Goal: Task Accomplishment & Management: Complete application form

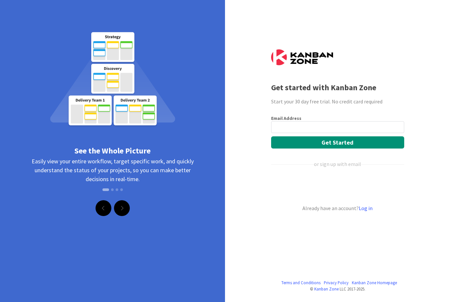
click at [359, 188] on div "Se connecter avec Google. S'ouvre dans un nouvel onglet." at bounding box center [337, 186] width 132 height 14
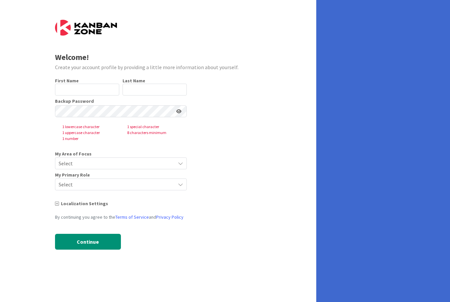
type input "[PERSON_NAME]"
type input "P."
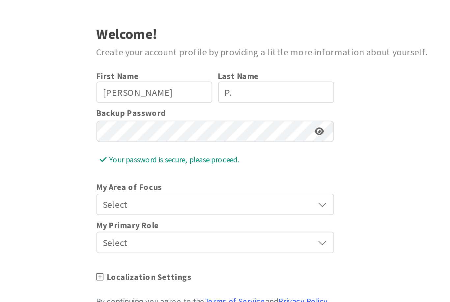
click at [178, 109] on icon at bounding box center [178, 111] width 5 height 5
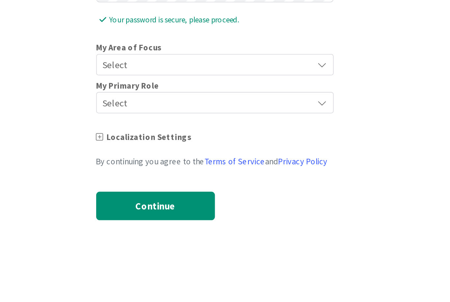
click at [178, 149] on icon at bounding box center [180, 151] width 5 height 5
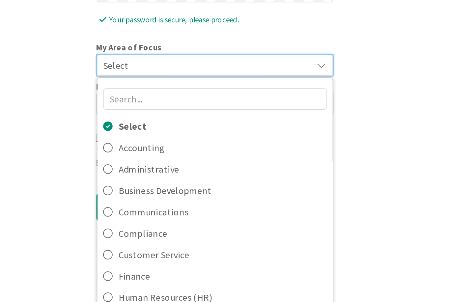
click at [61, 217] on icon at bounding box center [61, 222] width 5 height 10
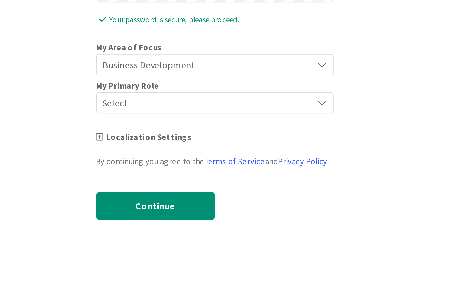
click at [179, 170] on icon at bounding box center [180, 172] width 5 height 5
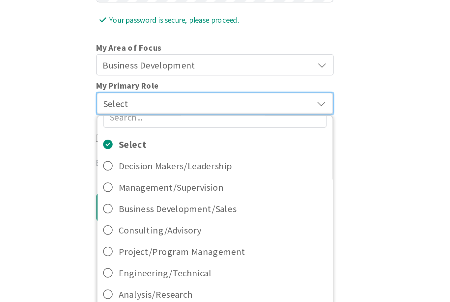
scroll to position [11, 0]
click at [139, 215] on span "Management/Supervision" at bounding box center [125, 220] width 115 height 10
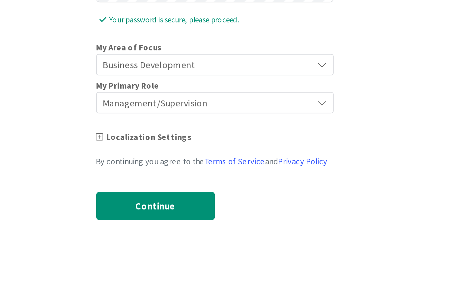
click at [101, 222] on button "Continue" at bounding box center [88, 230] width 66 height 16
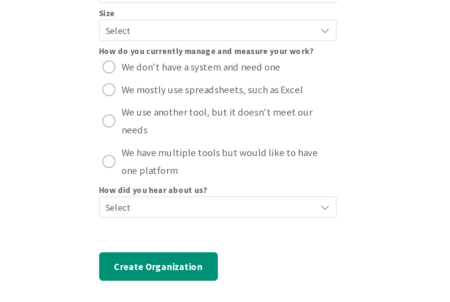
click at [107, 263] on button "Create Organization" at bounding box center [88, 271] width 66 height 16
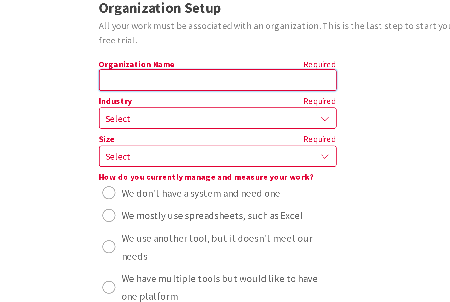
click at [138, 92] on input "text" at bounding box center [121, 98] width 132 height 12
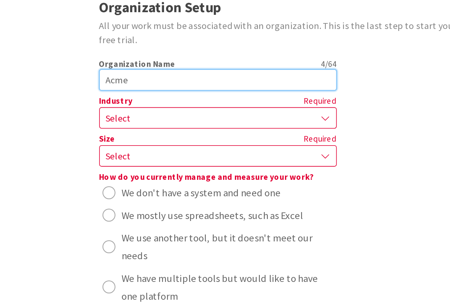
type input "Acme"
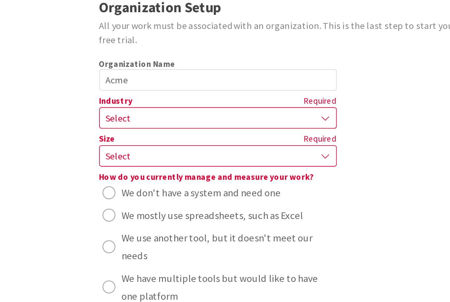
click at [114, 114] on span "Select" at bounding box center [115, 118] width 113 height 9
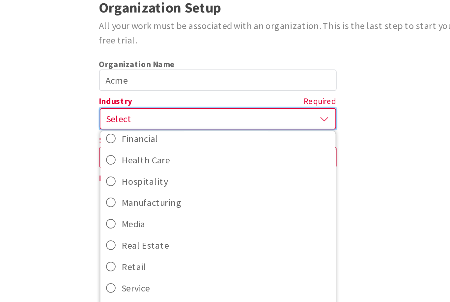
scroll to position [82, 0]
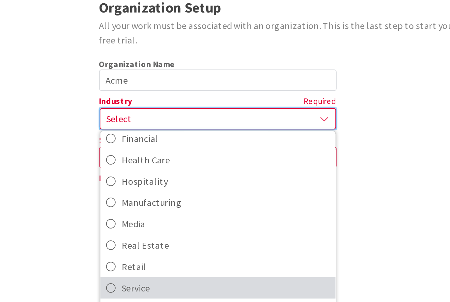
click at [64, 208] on icon at bounding box center [61, 213] width 5 height 10
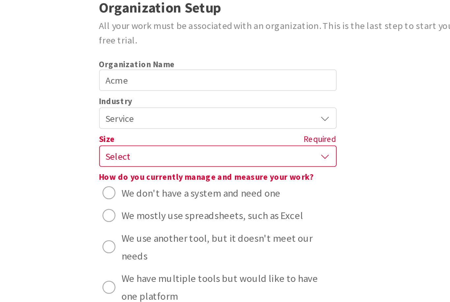
click at [177, 134] on div "Select" at bounding box center [121, 140] width 132 height 12
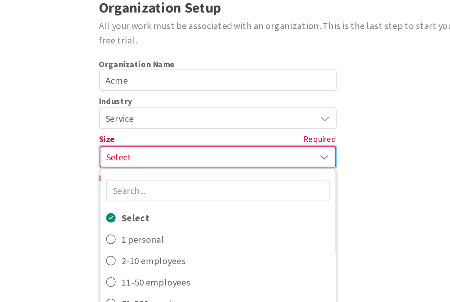
click at [100, 193] on span "2-10 employees" at bounding box center [125, 198] width 115 height 10
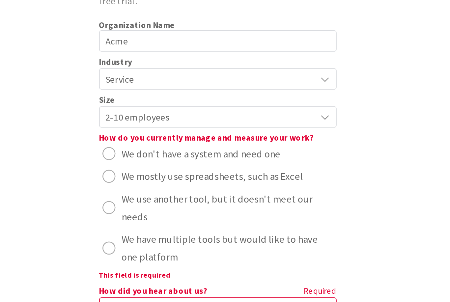
click at [128, 155] on span "We don't have a system and need one" at bounding box center [112, 160] width 88 height 10
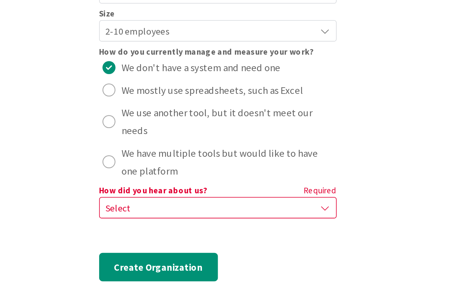
click at [178, 235] on icon at bounding box center [180, 237] width 5 height 5
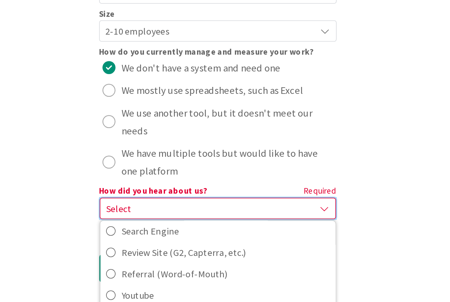
scroll to position [35, 0]
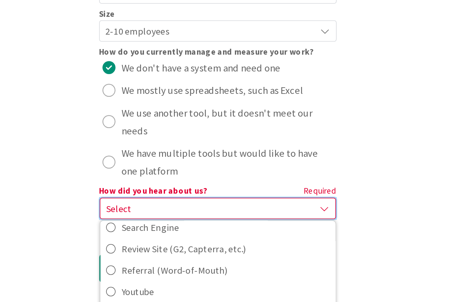
click at [94, 244] on span "Search Engine" at bounding box center [125, 249] width 115 height 10
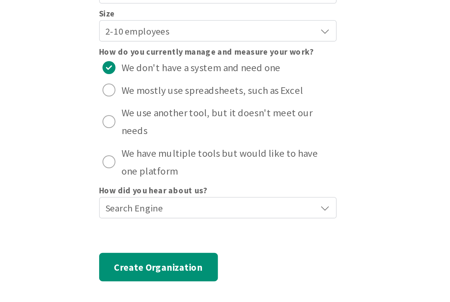
click at [110, 263] on button "Create Organization" at bounding box center [88, 271] width 66 height 16
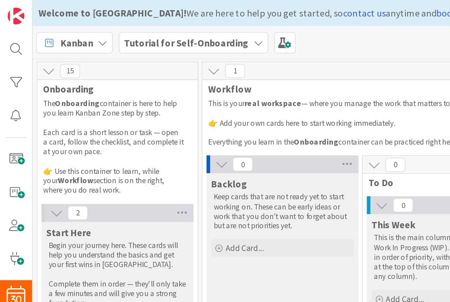
click at [46, 21] on span "Kanban" at bounding box center [43, 24] width 18 height 8
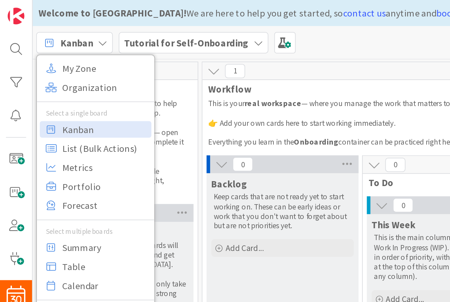
click at [70, 72] on span "Kanban" at bounding box center [58, 72] width 47 height 10
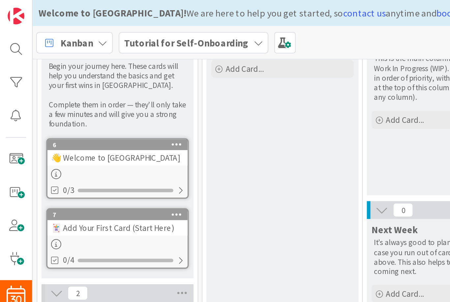
scroll to position [100, 0]
click at [101, 105] on div at bounding box center [100, 105] width 4 height 5
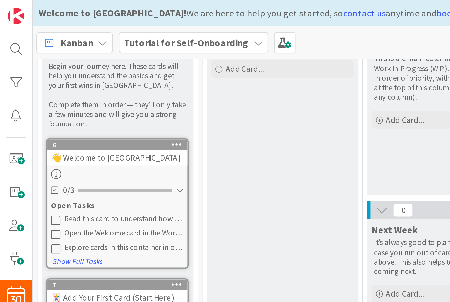
click at [87, 86] on div "👋 Welcome to [GEOGRAPHIC_DATA]" at bounding box center [65, 87] width 78 height 9
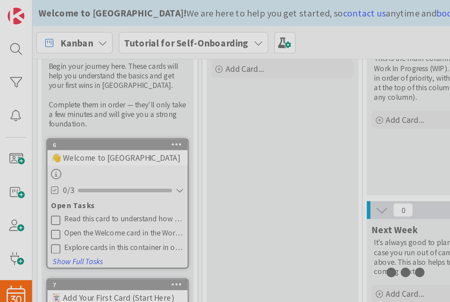
click at [99, 77] on div at bounding box center [225, 151] width 450 height 302
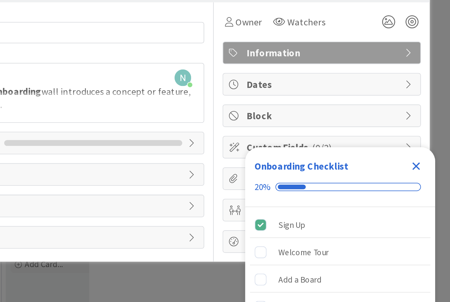
click at [427, 113] on icon "Close Checklist" at bounding box center [431, 117] width 8 height 8
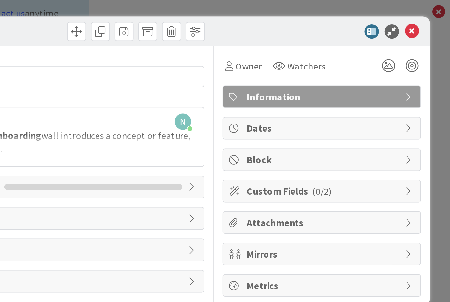
click at [425, 17] on icon at bounding box center [429, 18] width 8 height 8
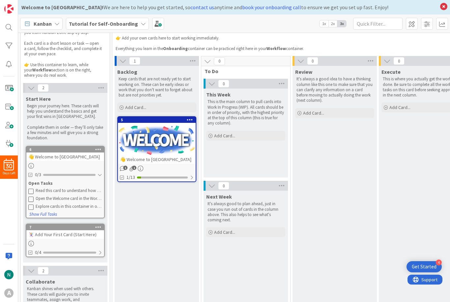
scroll to position [30, 0]
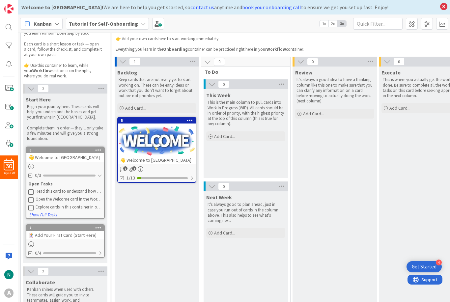
click at [210, 63] on icon at bounding box center [207, 61] width 7 height 7
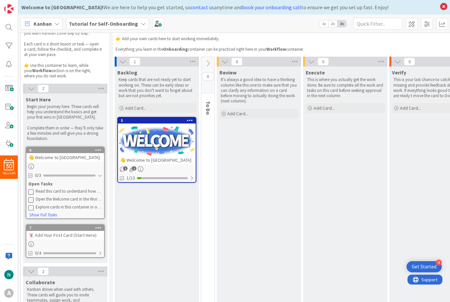
click at [207, 64] on icon at bounding box center [207, 63] width 7 height 7
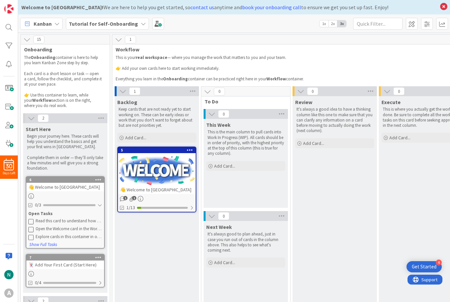
scroll to position [0, 0]
click at [121, 40] on icon at bounding box center [118, 39] width 7 height 7
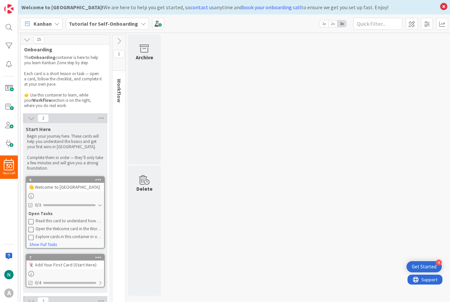
click at [121, 41] on icon at bounding box center [118, 41] width 7 height 7
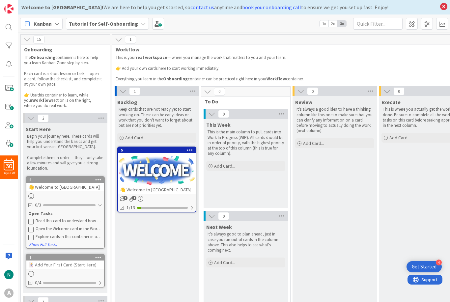
click at [125, 93] on icon at bounding box center [122, 91] width 7 height 7
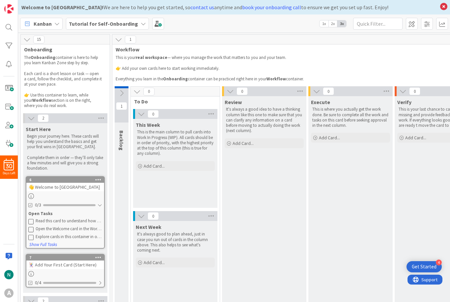
click at [122, 90] on icon at bounding box center [121, 93] width 7 height 7
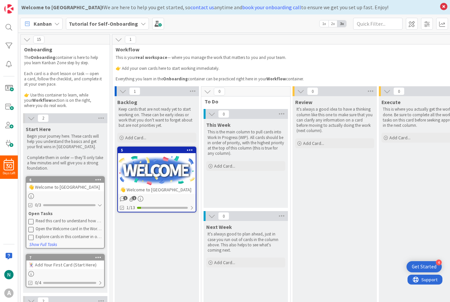
click at [134, 89] on span "1" at bounding box center [134, 91] width 11 height 8
click at [139, 92] on span "1" at bounding box center [134, 91] width 11 height 8
click at [80, 180] on div "6" at bounding box center [66, 180] width 75 height 5
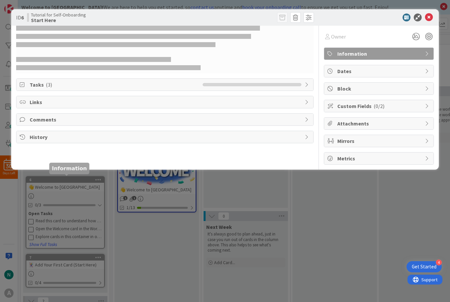
click at [78, 180] on div "ID 6 Tutorial for Self-Onboarding Start Here Owner Information Tasks ( 3 ) Link…" at bounding box center [225, 151] width 450 height 302
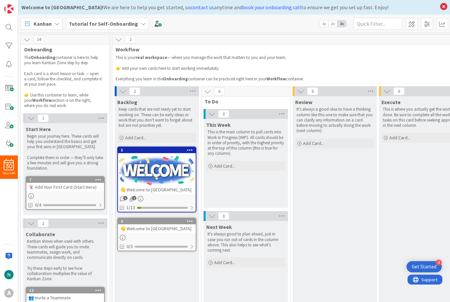
click at [193, 93] on icon at bounding box center [192, 91] width 9 height 10
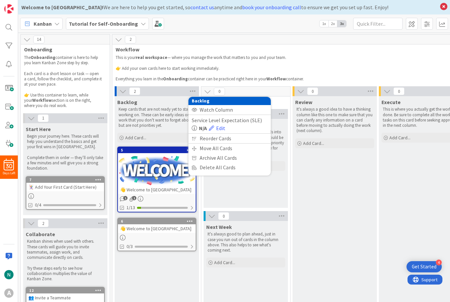
click at [224, 127] on link "Edit" at bounding box center [217, 128] width 16 height 8
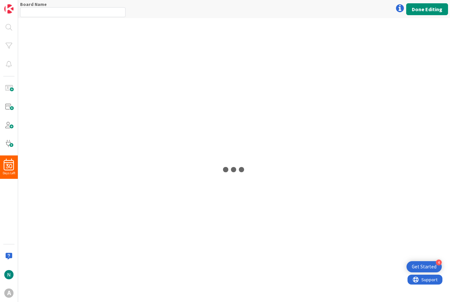
type input "Tutorial for Self-Onboarding"
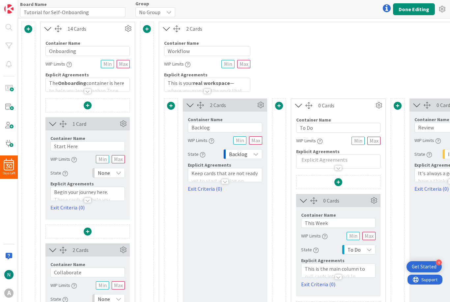
click at [258, 105] on icon at bounding box center [261, 105] width 10 height 10
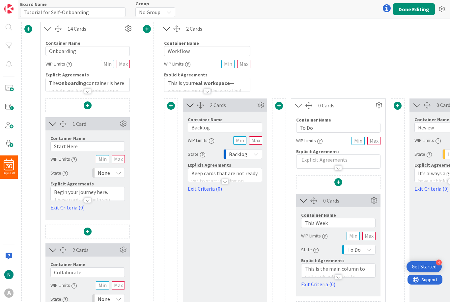
click at [440, 11] on icon at bounding box center [442, 9] width 12 height 12
click at [420, 10] on button "Done Editing" at bounding box center [414, 9] width 42 height 12
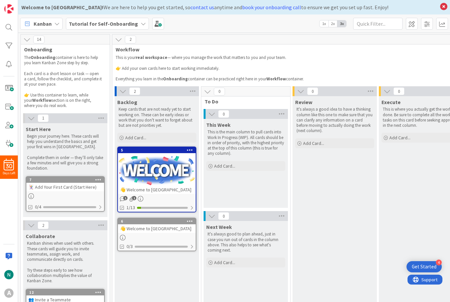
click at [192, 93] on icon at bounding box center [192, 91] width 9 height 10
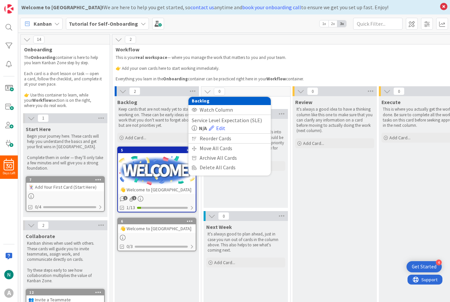
click at [225, 126] on link "Edit" at bounding box center [217, 128] width 16 height 8
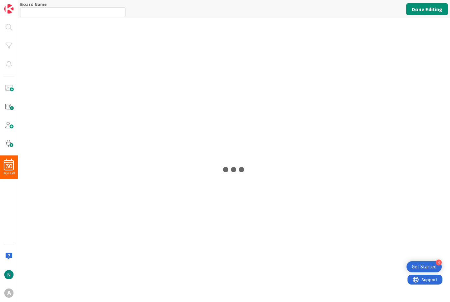
type input "Tutorial for Self-Onboarding"
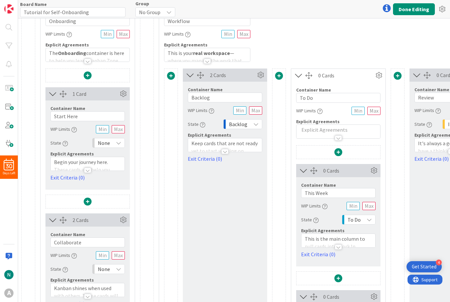
scroll to position [30, 0]
click at [113, 202] on div at bounding box center [88, 202] width 84 height 15
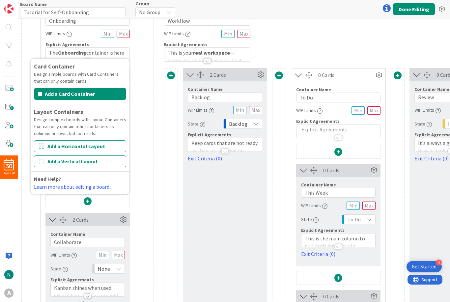
click at [102, 152] on button "Add a Horizontal Layout" at bounding box center [80, 146] width 92 height 12
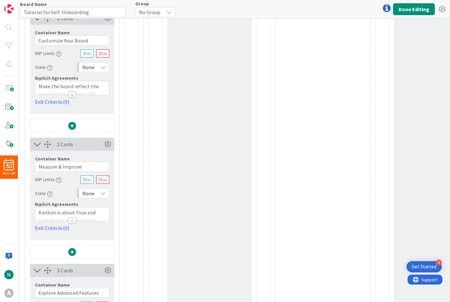
scroll to position [480, 15]
click at [412, 14] on button "Done Editing" at bounding box center [414, 9] width 42 height 12
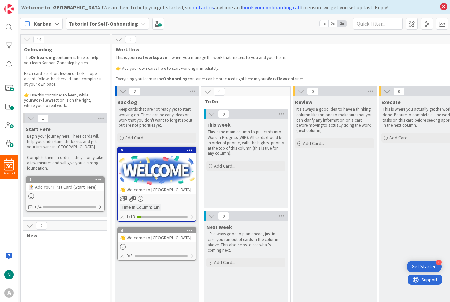
click at [54, 23] on icon at bounding box center [56, 23] width 5 height 5
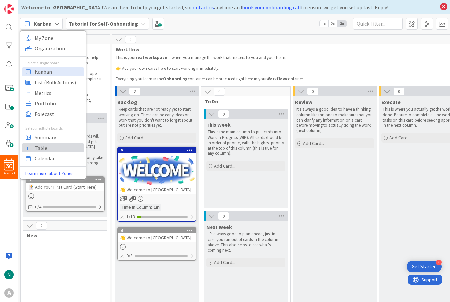
click at [51, 147] on span "Table" at bounding box center [58, 148] width 47 height 10
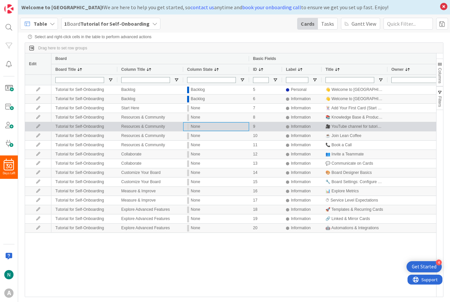
click at [227, 128] on div "None" at bounding box center [216, 127] width 58 height 8
click at [232, 128] on div "None" at bounding box center [216, 127] width 58 height 8
click at [229, 128] on div "None" at bounding box center [216, 127] width 58 height 8
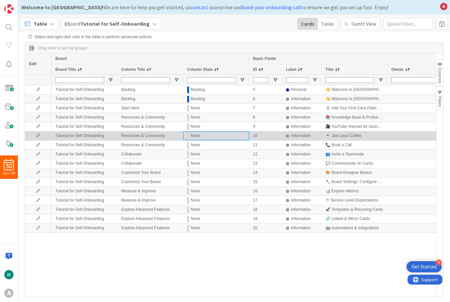
click at [221, 137] on div "None" at bounding box center [216, 136] width 58 height 8
click at [229, 101] on div "Backlog" at bounding box center [216, 99] width 58 height 8
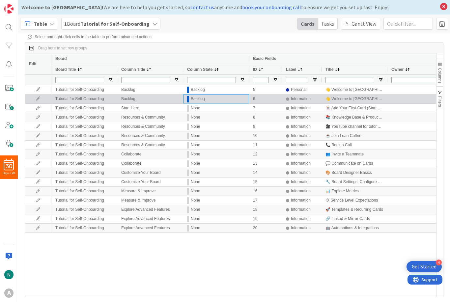
click at [228, 100] on div "Backlog" at bounding box center [216, 99] width 58 height 8
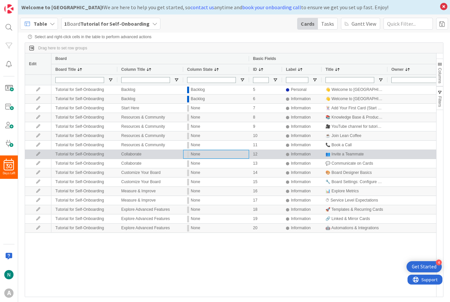
click at [222, 154] on div "None" at bounding box center [216, 154] width 58 height 8
click at [45, 151] on div at bounding box center [38, 154] width 26 height 9
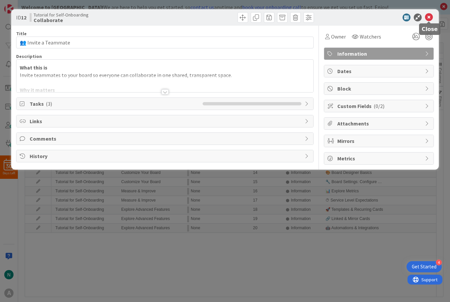
click at [430, 19] on icon at bounding box center [429, 18] width 8 height 8
click at [427, 17] on icon at bounding box center [429, 18] width 8 height 8
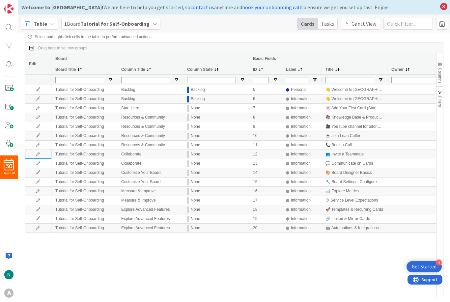
click at [47, 25] on div "Table" at bounding box center [39, 24] width 38 height 12
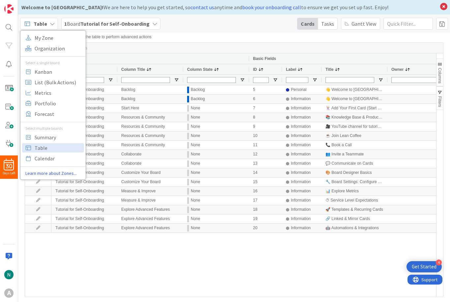
click at [68, 85] on span "List (Bulk Actions)" at bounding box center [58, 82] width 47 height 10
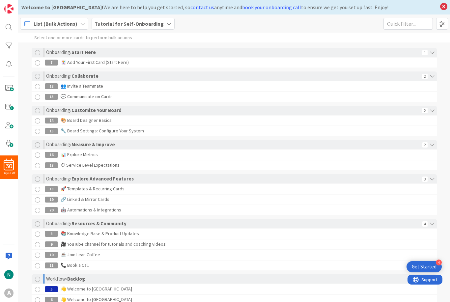
click at [446, 24] on span at bounding box center [442, 24] width 12 height 12
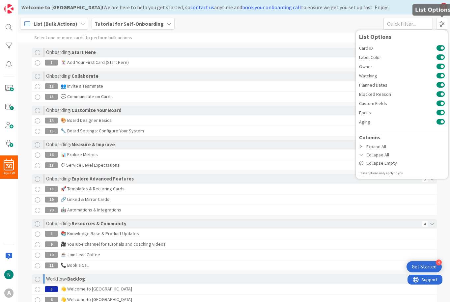
click at [443, 24] on span at bounding box center [442, 24] width 12 height 12
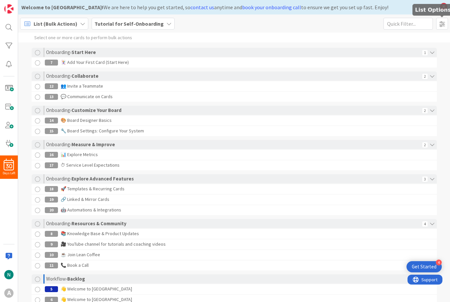
click at [72, 25] on span "List (Bulk Actions)" at bounding box center [56, 24] width 44 height 8
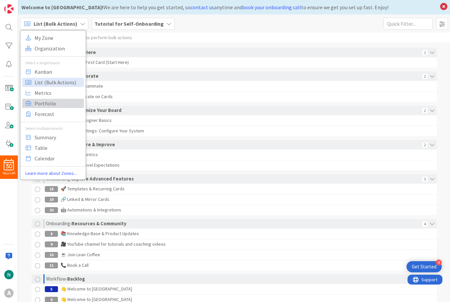
click at [69, 103] on span "Portfolio" at bounding box center [58, 104] width 47 height 10
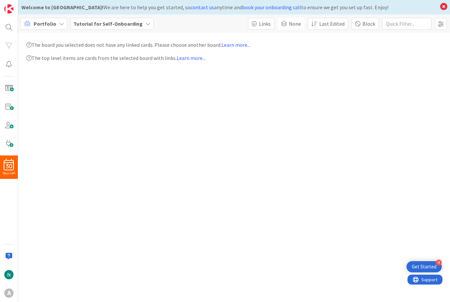
click at [50, 22] on span "Portfolio" at bounding box center [45, 24] width 23 height 8
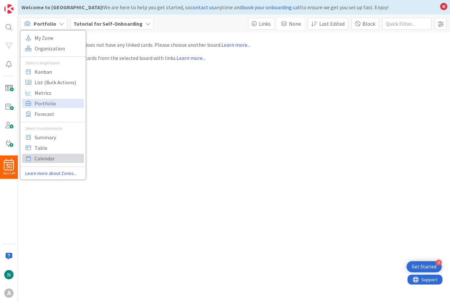
click at [66, 156] on span "Calendar" at bounding box center [58, 159] width 47 height 10
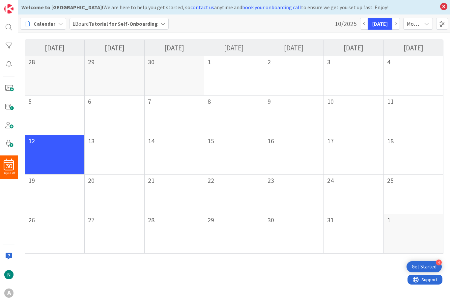
click at [54, 24] on span "Calendar" at bounding box center [45, 24] width 22 height 8
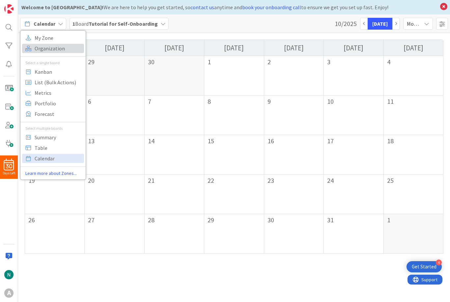
click at [38, 53] on span "Organization" at bounding box center [58, 48] width 47 height 10
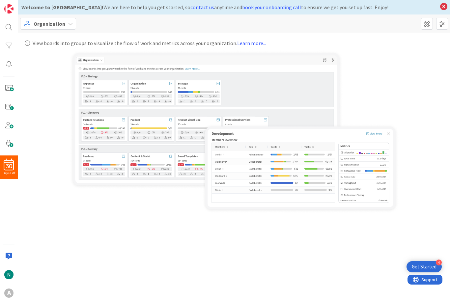
click at [282, 163] on img at bounding box center [235, 131] width 330 height 163
click at [277, 100] on img at bounding box center [235, 131] width 330 height 163
click at [253, 98] on img at bounding box center [235, 131] width 330 height 163
click at [276, 159] on img at bounding box center [235, 131] width 330 height 163
click at [251, 107] on img at bounding box center [235, 131] width 330 height 163
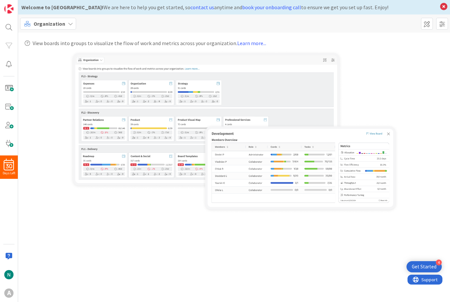
click at [267, 164] on img at bounding box center [235, 131] width 330 height 163
click at [12, 104] on span at bounding box center [8, 106] width 13 height 13
